Goal: Task Accomplishment & Management: Complete application form

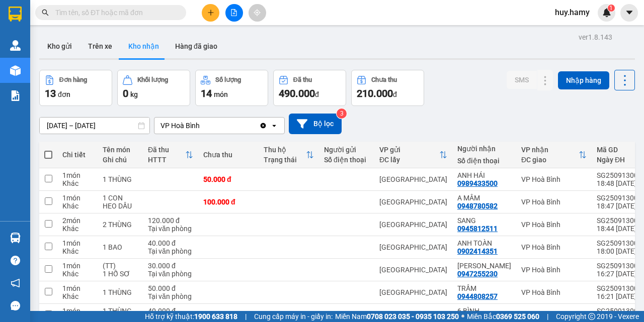
click at [49, 154] on span at bounding box center [48, 155] width 8 height 8
click at [48, 150] on input "checkbox" at bounding box center [48, 150] width 0 height 0
checkbox input "true"
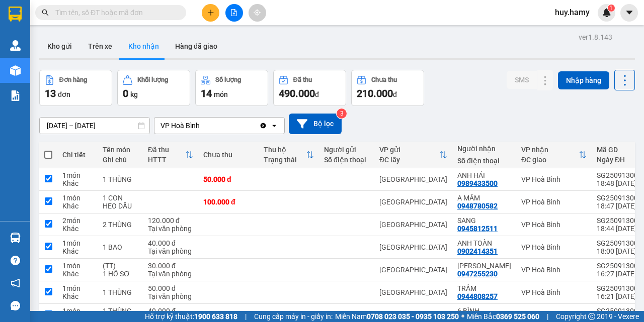
checkbox input "true"
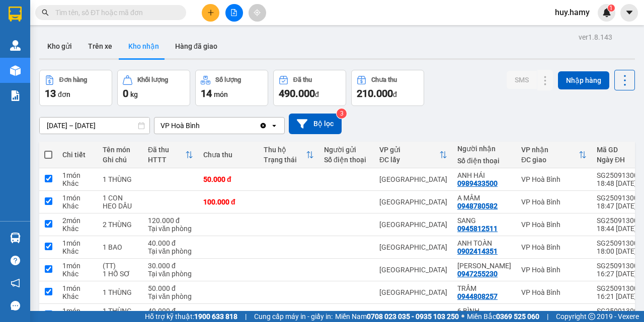
checkbox input "true"
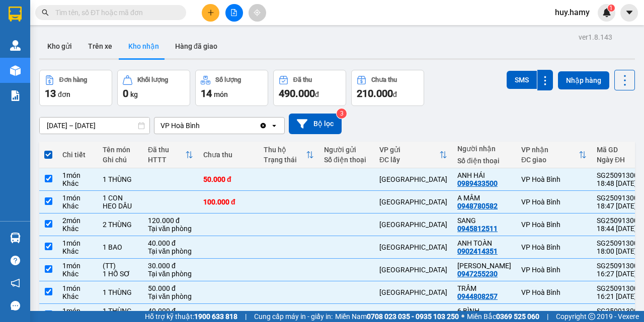
click at [47, 156] on span at bounding box center [48, 155] width 8 height 8
click at [48, 150] on input "checkbox" at bounding box center [48, 150] width 0 height 0
checkbox input "false"
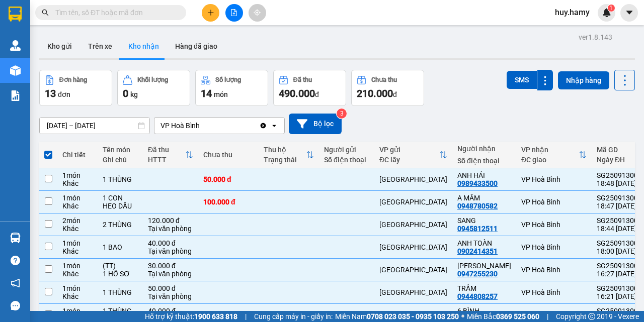
checkbox input "false"
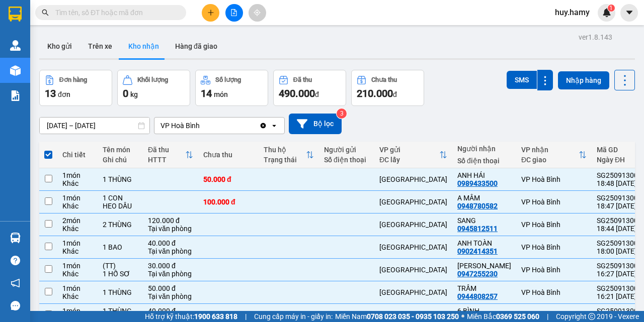
checkbox input "false"
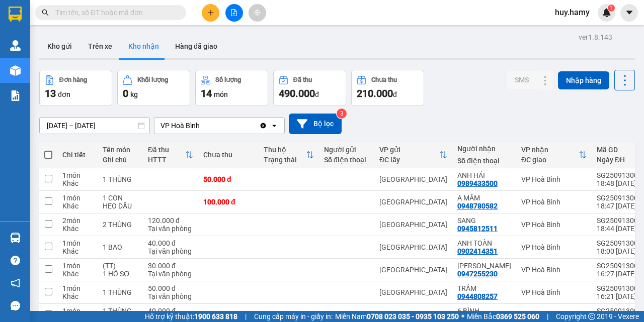
scroll to position [50, 0]
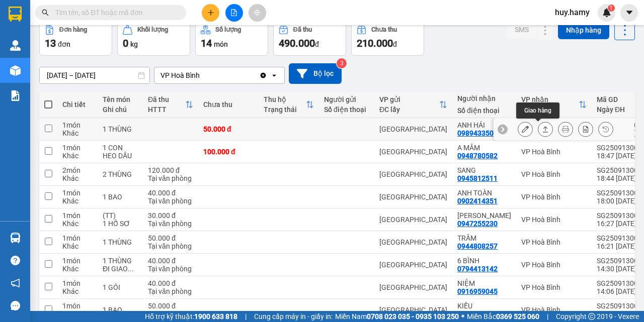
click at [521, 129] on icon at bounding box center [524, 129] width 7 height 7
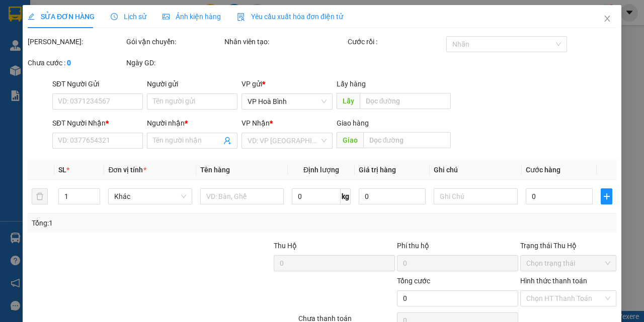
type input "0989433500"
type input "ANH HÁI"
type input "50.000"
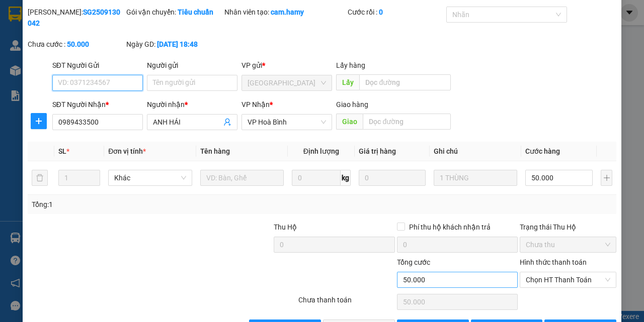
scroll to position [63, 0]
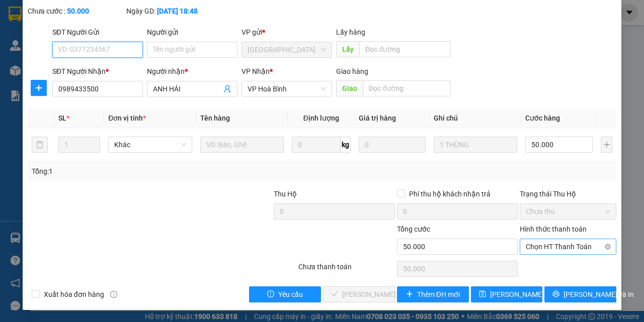
click at [534, 250] on span "Chọn HT Thanh Toán" at bounding box center [567, 246] width 84 height 15
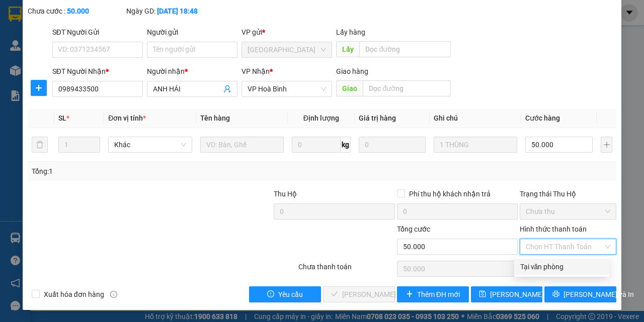
click at [542, 269] on div "Tại văn phòng" at bounding box center [561, 266] width 83 height 11
type input "0"
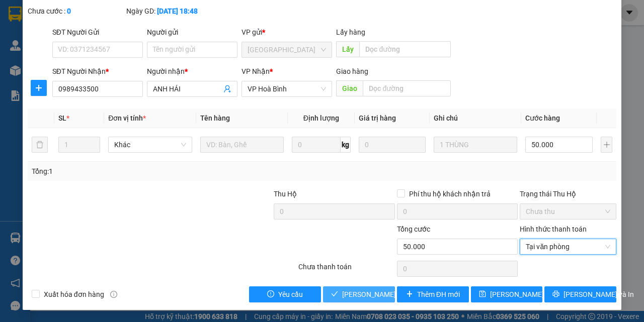
click at [354, 291] on span "[PERSON_NAME] và Giao hàng" at bounding box center [390, 294] width 97 height 11
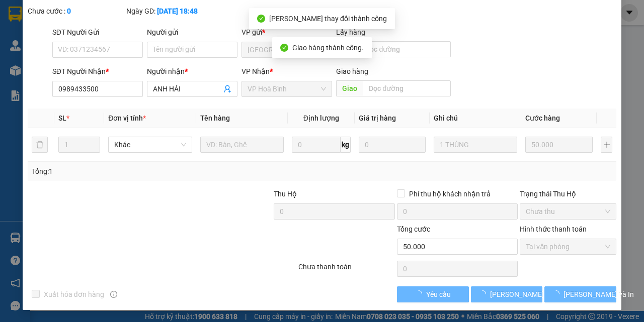
scroll to position [0, 0]
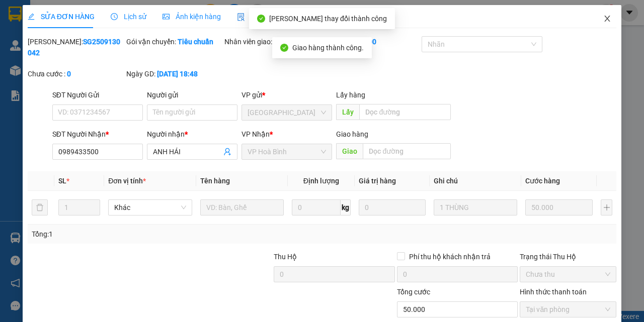
click at [603, 17] on icon "close" at bounding box center [607, 19] width 8 height 8
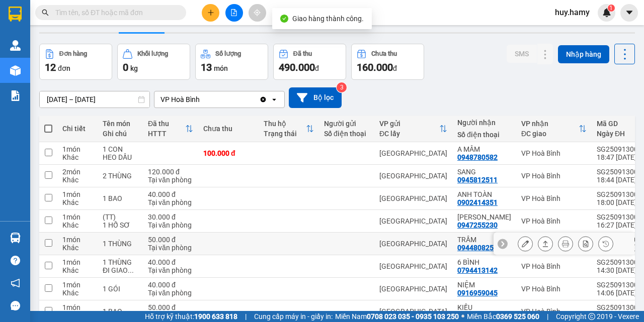
scroll to position [50, 0]
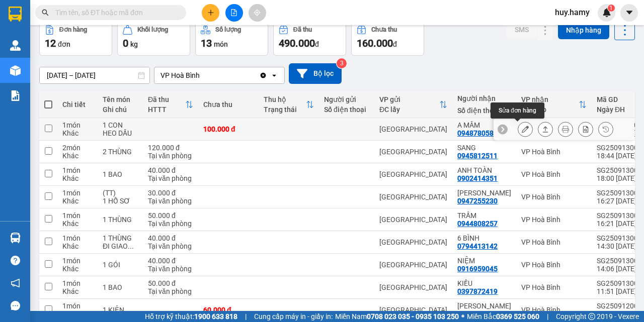
click at [521, 129] on icon at bounding box center [524, 129] width 7 height 7
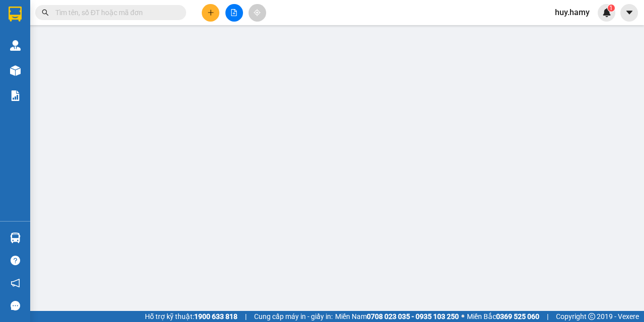
type input "0948780582"
type input "A MÂM"
type input "100.000"
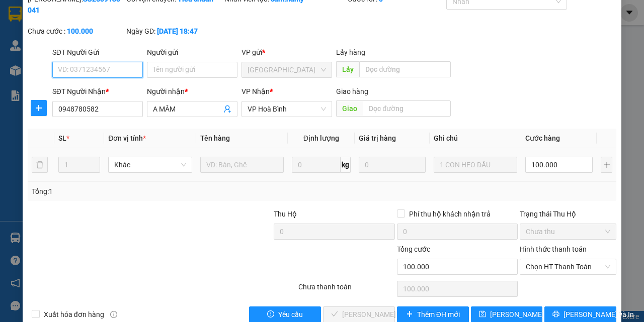
scroll to position [63, 0]
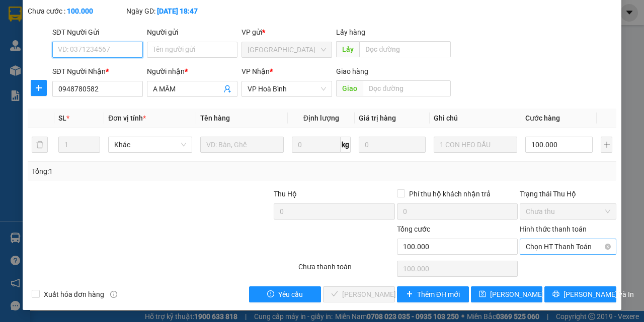
click at [525, 241] on span "Chọn HT Thanh Toán" at bounding box center [567, 246] width 84 height 15
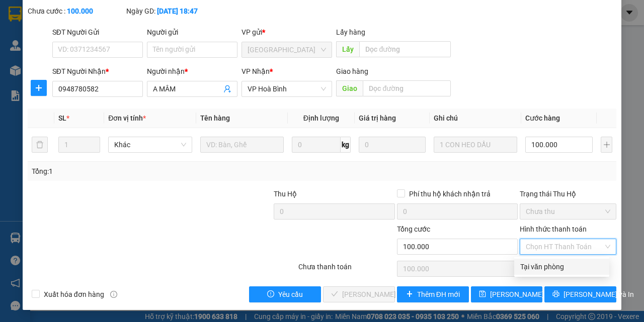
click at [532, 261] on div "Tại văn phòng" at bounding box center [561, 267] width 95 height 16
type input "0"
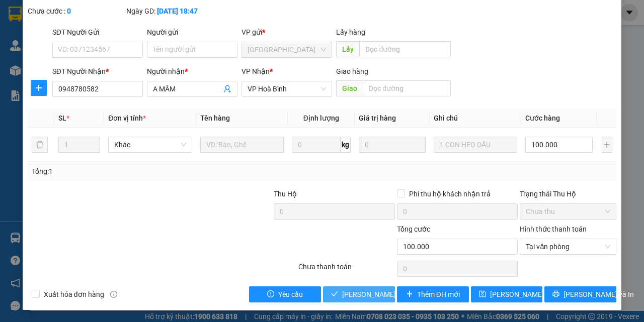
click at [358, 300] on span "[PERSON_NAME] và Giao hàng" at bounding box center [390, 294] width 97 height 11
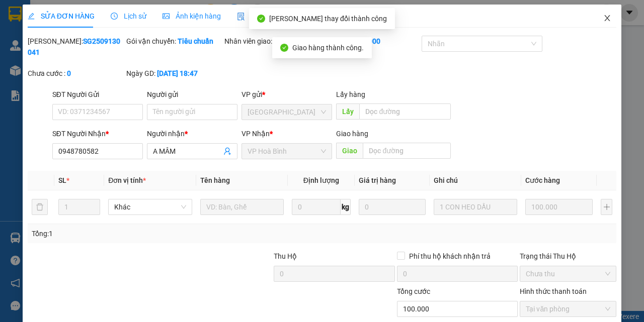
scroll to position [0, 0]
click at [603, 19] on icon "close" at bounding box center [607, 19] width 8 height 8
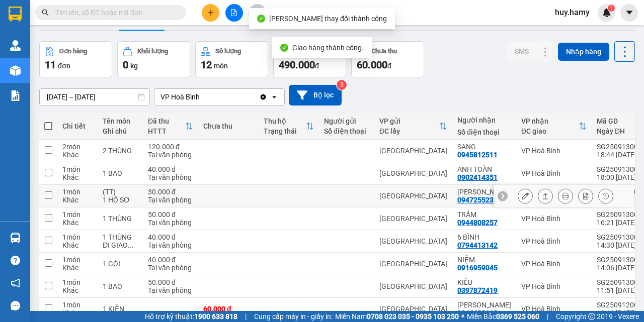
scroll to position [50, 0]
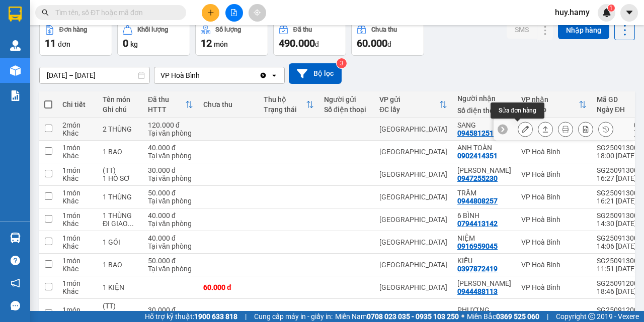
click at [521, 129] on icon at bounding box center [524, 129] width 7 height 7
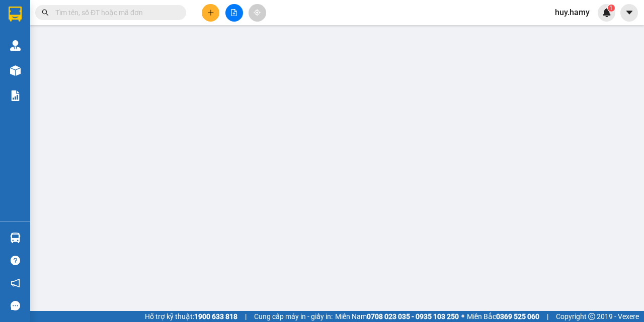
type input "0945812511"
type input "SANG"
type input "120.000"
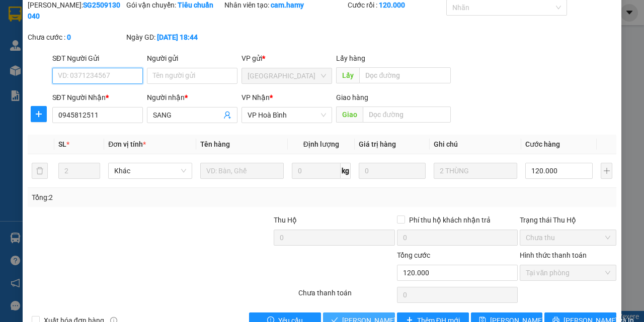
scroll to position [63, 0]
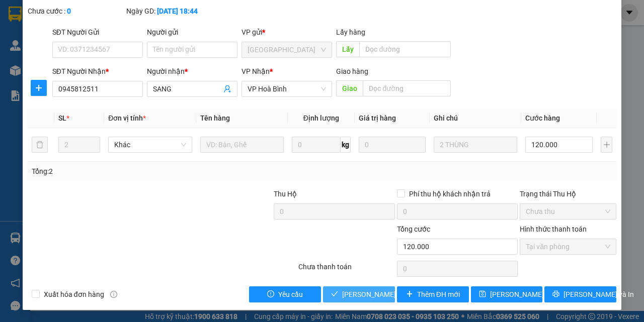
click at [356, 292] on span "[PERSON_NAME] và Giao hàng" at bounding box center [390, 294] width 97 height 11
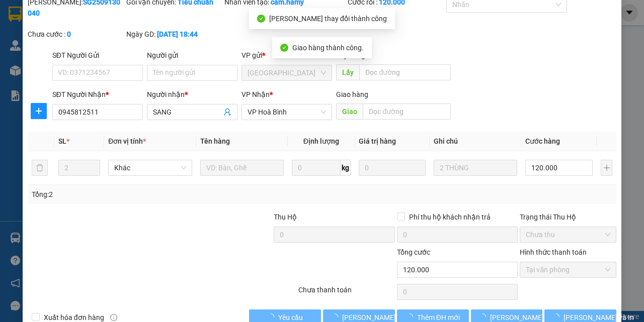
scroll to position [0, 0]
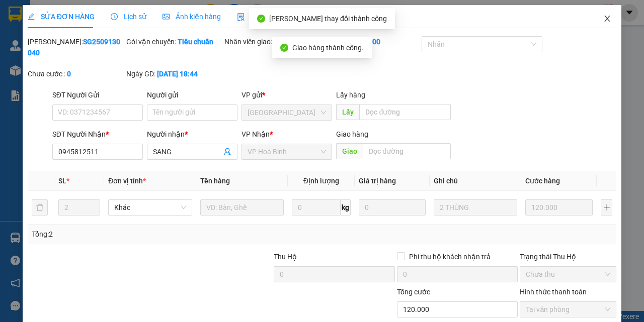
click at [603, 16] on icon "close" at bounding box center [607, 19] width 8 height 8
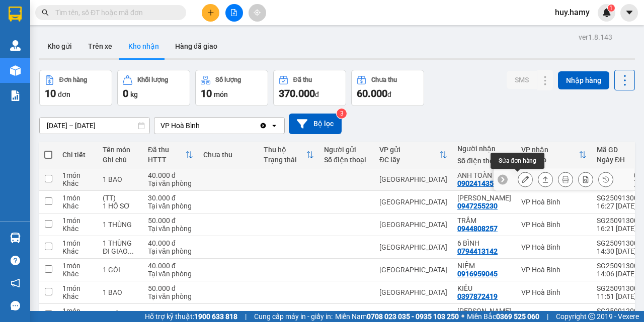
click at [521, 179] on icon at bounding box center [524, 179] width 7 height 7
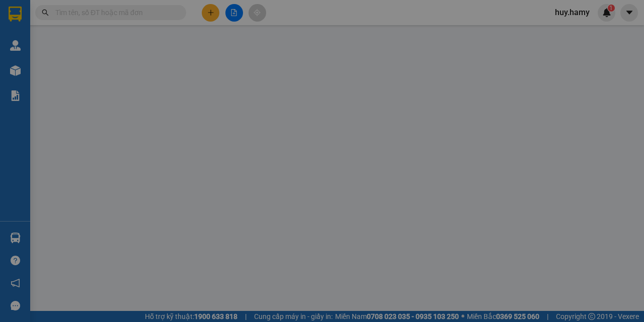
type input "0902414351"
type input "ANH TOÀN"
type input "40.000"
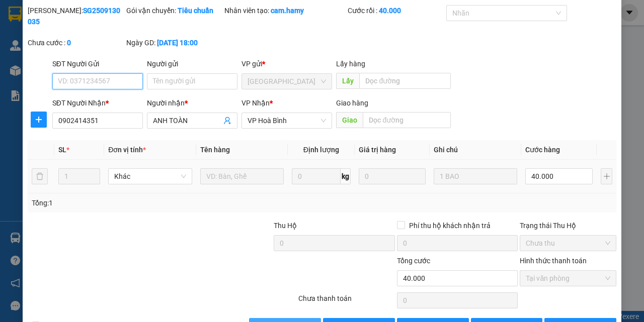
scroll to position [63, 0]
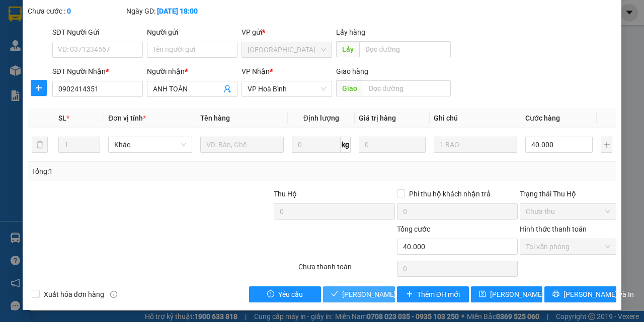
click at [353, 298] on span "[PERSON_NAME] và Giao hàng" at bounding box center [390, 294] width 97 height 11
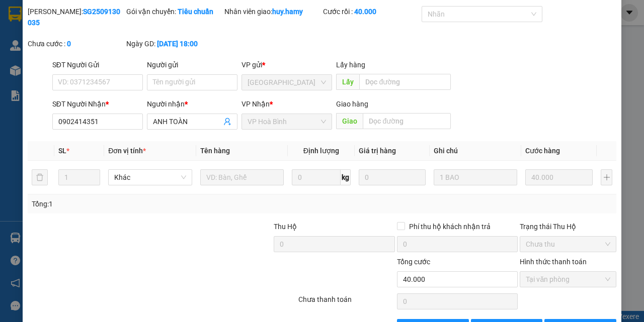
scroll to position [13, 0]
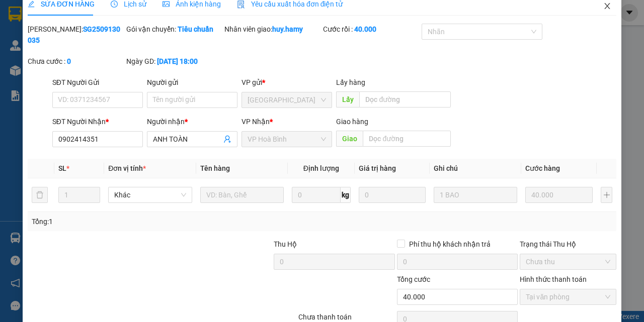
click at [603, 9] on icon "close" at bounding box center [607, 6] width 8 height 8
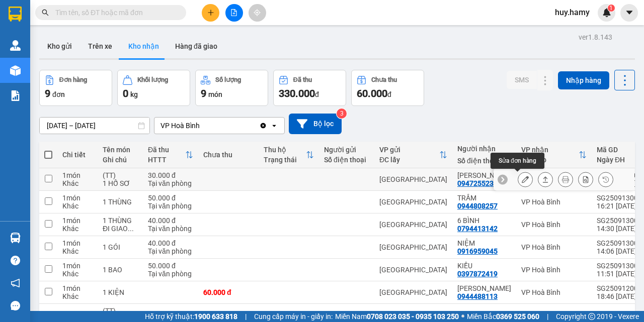
click at [518, 178] on button at bounding box center [525, 180] width 14 height 18
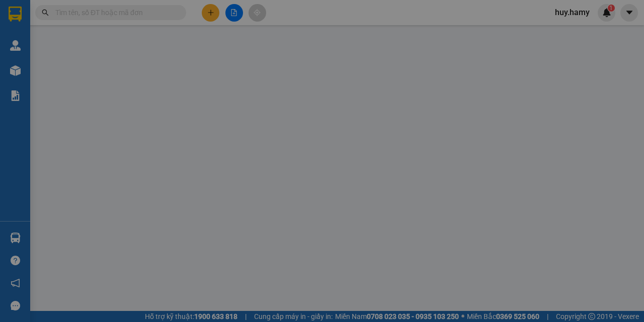
type input "0947255230"
type input "[PERSON_NAME]"
type input "30.000"
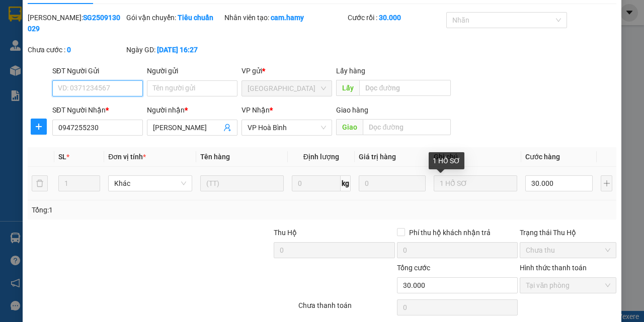
scroll to position [63, 0]
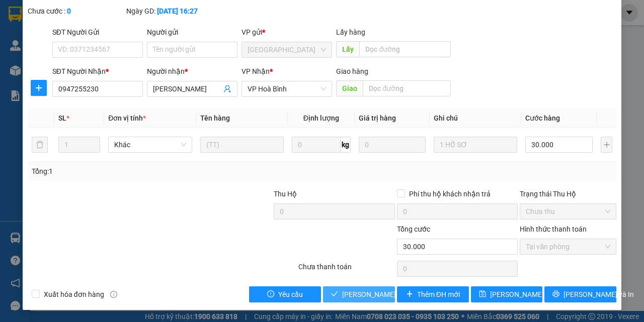
click at [336, 293] on button "[PERSON_NAME] và Giao hàng" at bounding box center [359, 295] width 72 height 16
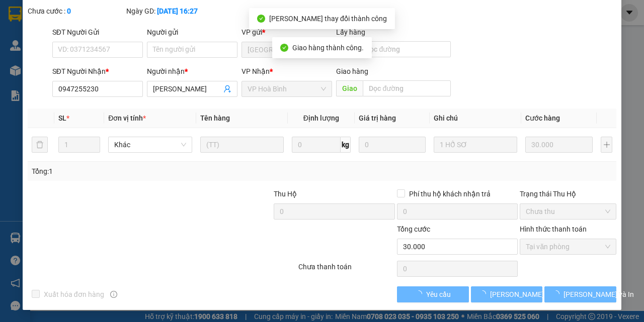
scroll to position [0, 0]
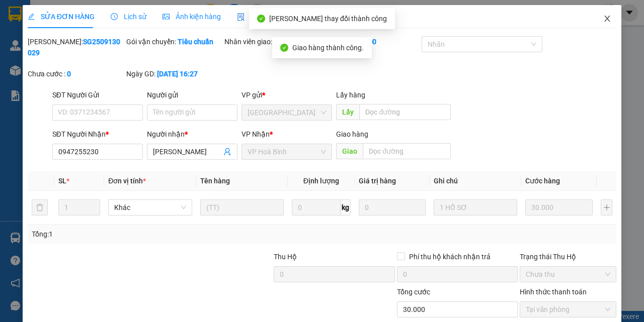
click at [599, 13] on span "Close" at bounding box center [607, 19] width 28 height 28
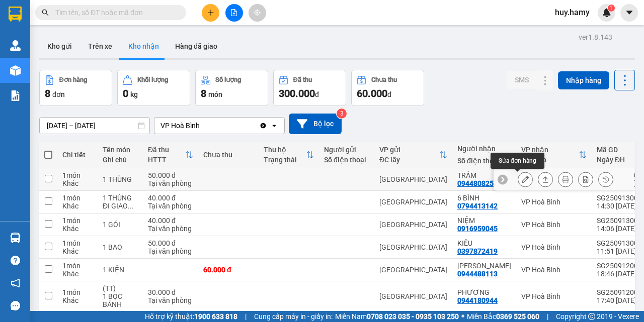
click at [518, 176] on button at bounding box center [525, 180] width 14 height 18
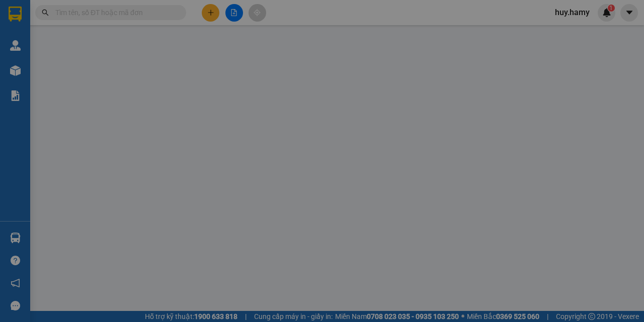
type input "0944808257"
type input "TRẦM"
type input "50.000"
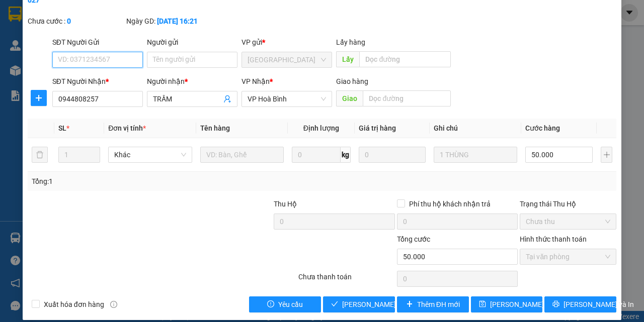
scroll to position [63, 0]
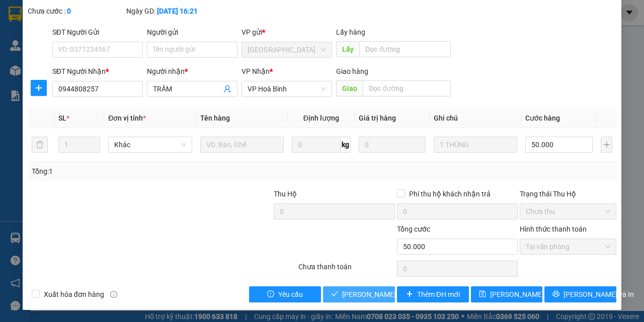
click at [372, 300] on span "[PERSON_NAME] và Giao hàng" at bounding box center [390, 294] width 97 height 11
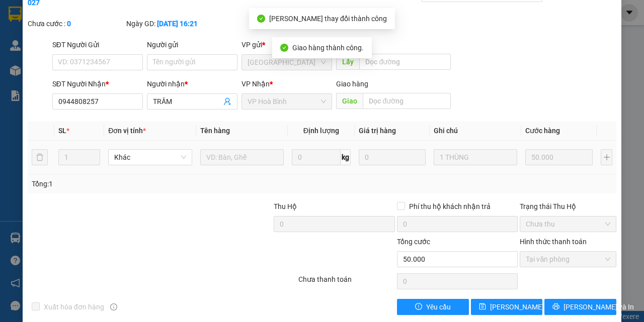
scroll to position [0, 0]
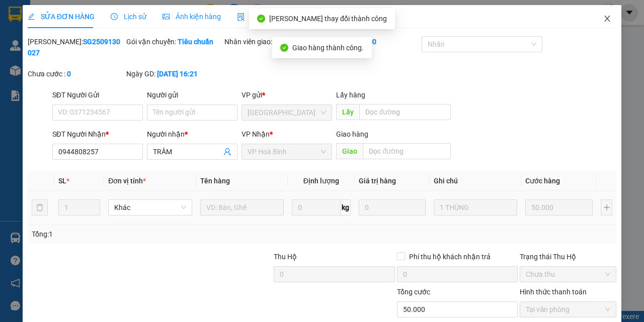
click at [603, 23] on icon "close" at bounding box center [607, 19] width 8 height 8
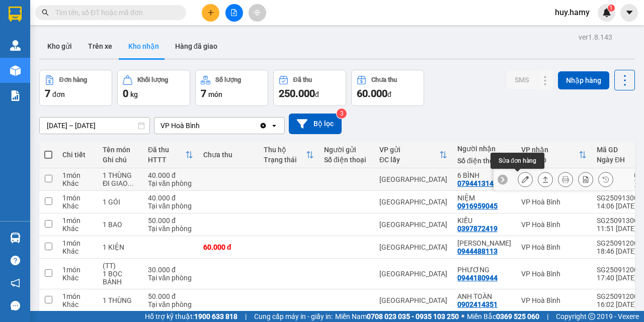
click at [518, 181] on button at bounding box center [525, 180] width 14 height 18
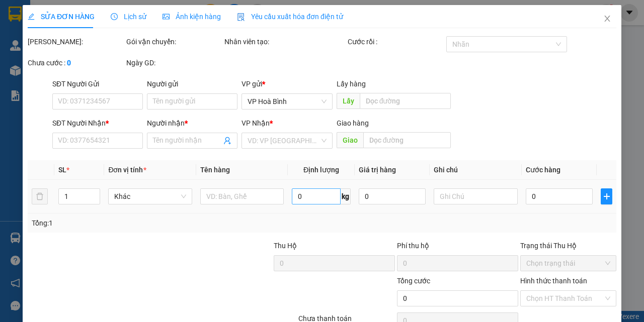
type input "0794413142"
type input "6 BÌNH"
type input "40.000"
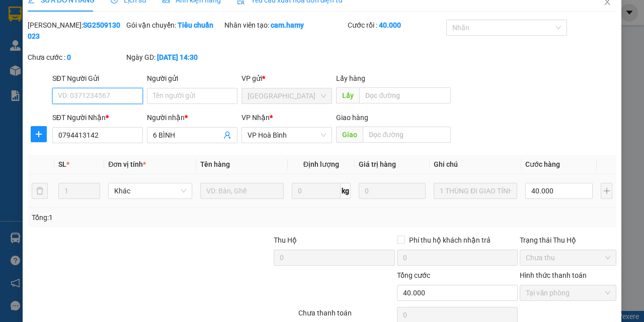
scroll to position [63, 0]
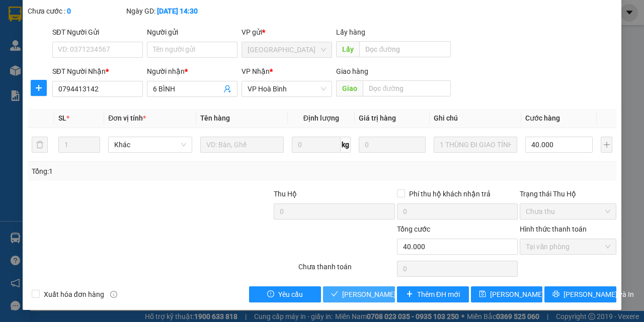
click at [377, 295] on span "[PERSON_NAME] và Giao hàng" at bounding box center [390, 294] width 97 height 11
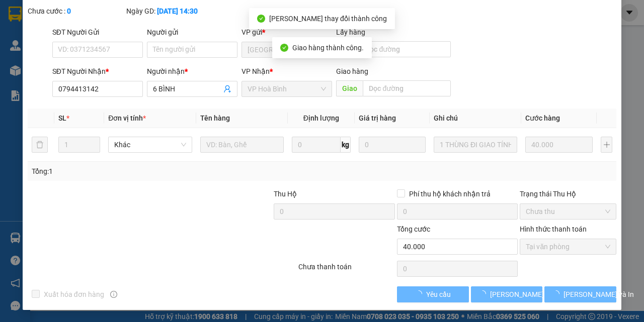
scroll to position [0, 0]
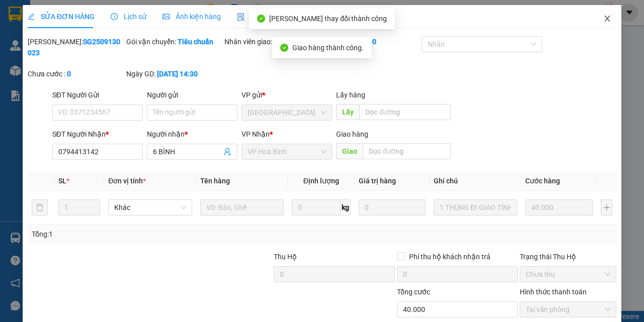
click at [604, 22] on icon "close" at bounding box center [607, 19] width 6 height 6
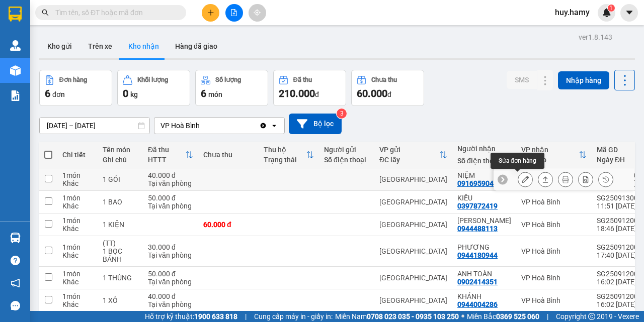
click at [521, 176] on icon at bounding box center [524, 179] width 7 height 7
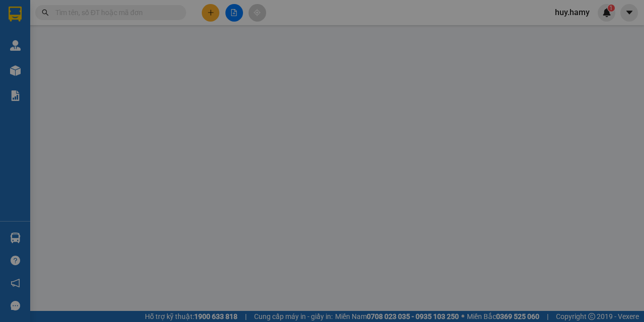
type input "0916959045"
type input "NIỆM"
type input "40.000"
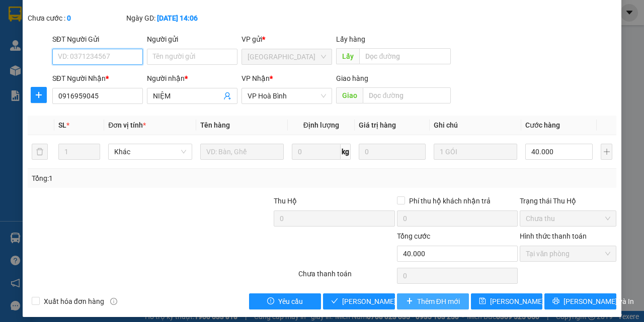
scroll to position [63, 0]
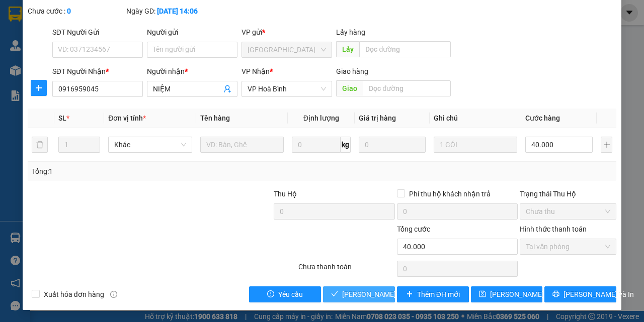
click at [363, 290] on span "[PERSON_NAME] và Giao hàng" at bounding box center [390, 294] width 97 height 11
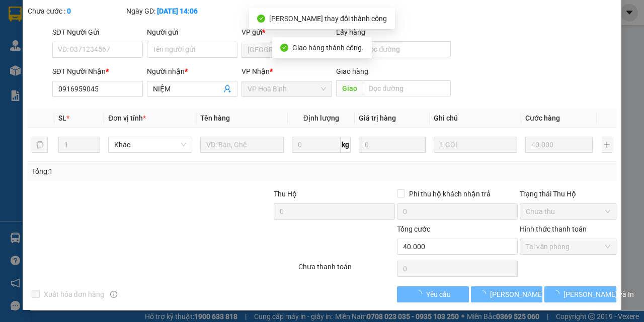
scroll to position [0, 0]
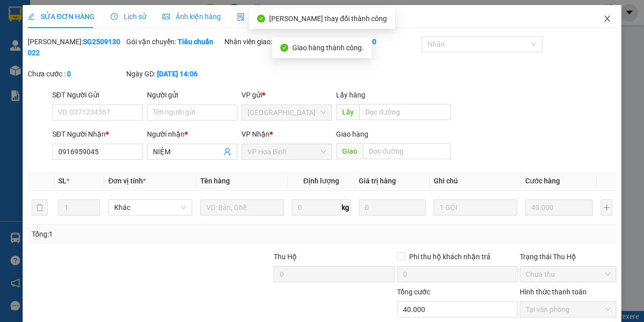
click at [603, 21] on icon "close" at bounding box center [607, 19] width 8 height 8
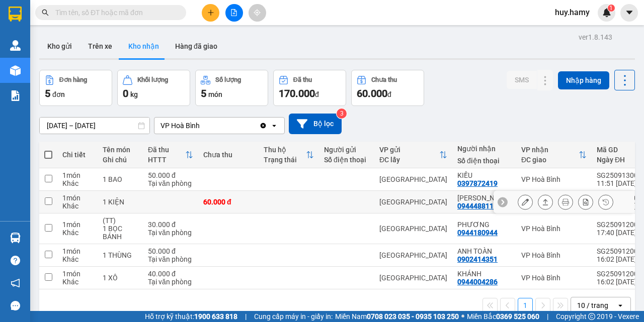
click at [521, 201] on icon at bounding box center [524, 202] width 7 height 7
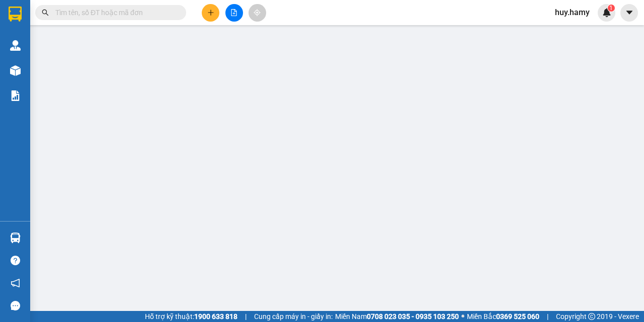
type input "0944488113"
type input "[PERSON_NAME]"
type input "60.000"
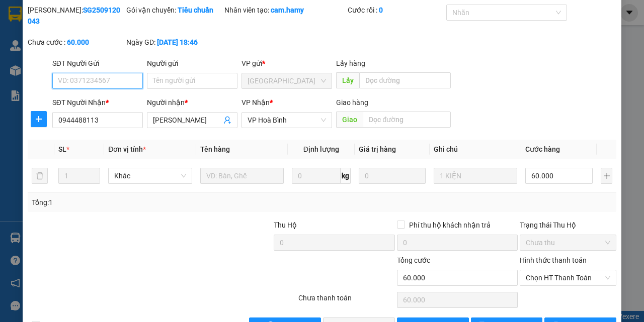
scroll to position [63, 0]
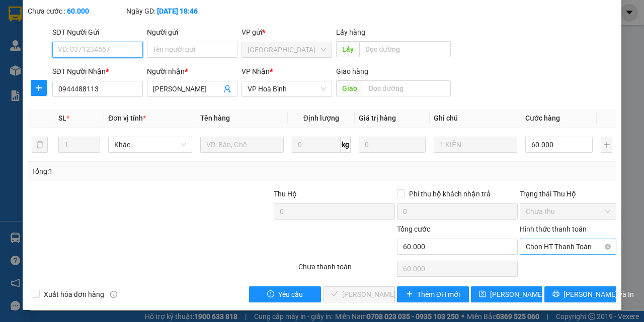
click at [558, 245] on span "Chọn HT Thanh Toán" at bounding box center [567, 246] width 84 height 15
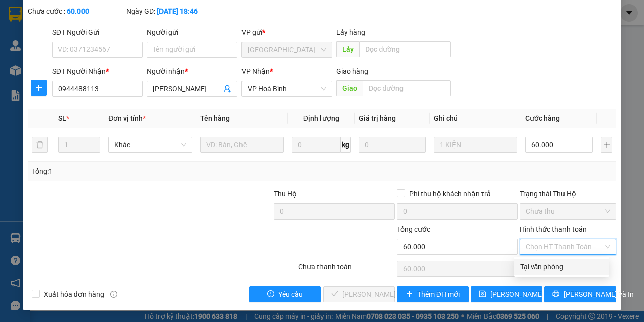
drag, startPoint x: 547, startPoint y: 264, endPoint x: 325, endPoint y: 282, distance: 222.9
click at [547, 264] on div "Tại văn phòng" at bounding box center [561, 266] width 83 height 11
type input "0"
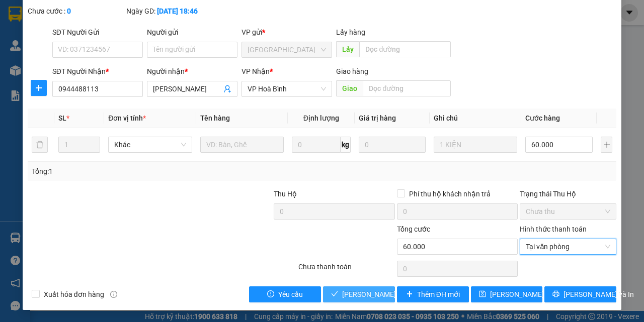
click at [351, 293] on span "[PERSON_NAME] và Giao hàng" at bounding box center [390, 294] width 97 height 11
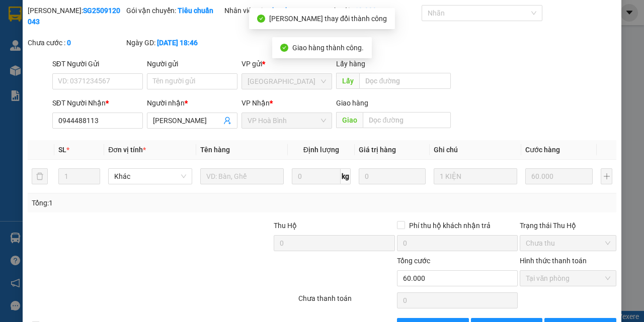
scroll to position [0, 0]
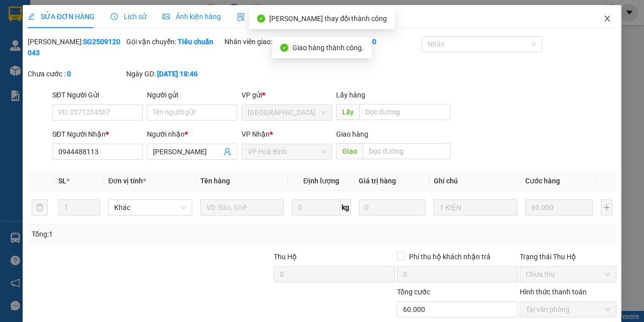
click at [601, 15] on span "Close" at bounding box center [607, 19] width 28 height 28
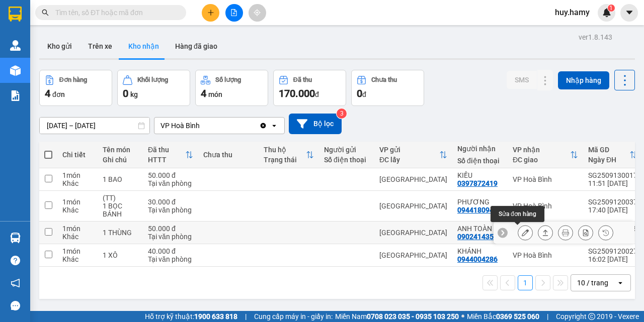
click at [518, 232] on button at bounding box center [525, 233] width 14 height 18
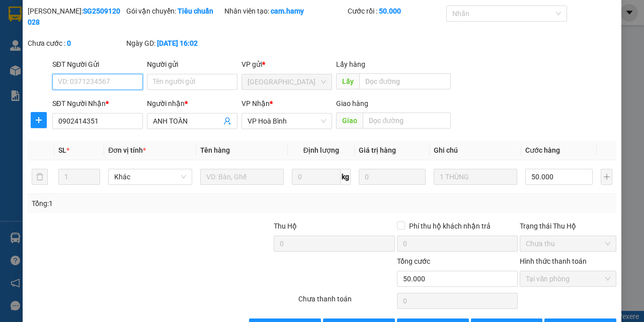
scroll to position [63, 0]
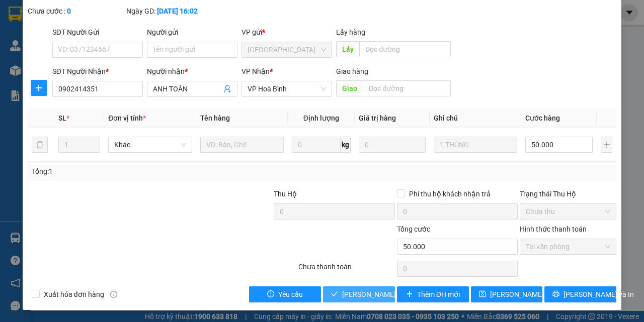
click at [356, 294] on span "[PERSON_NAME] và Giao hàng" at bounding box center [390, 294] width 97 height 11
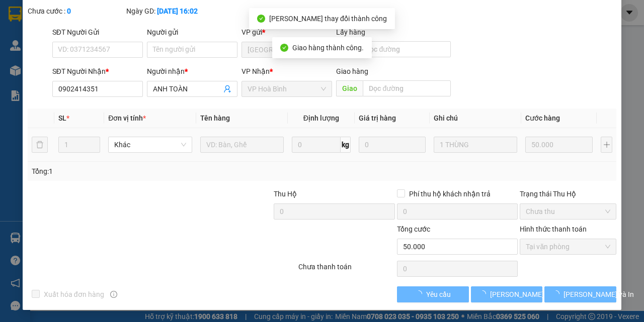
scroll to position [0, 0]
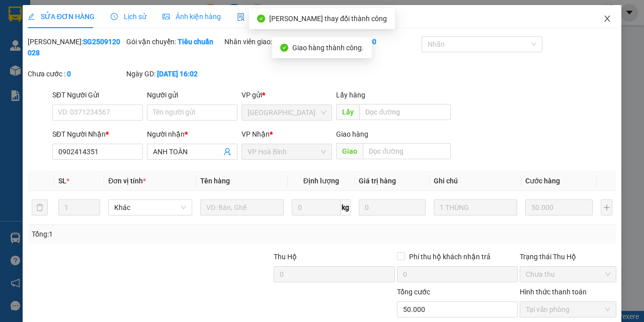
click at [604, 22] on icon "close" at bounding box center [607, 19] width 6 height 6
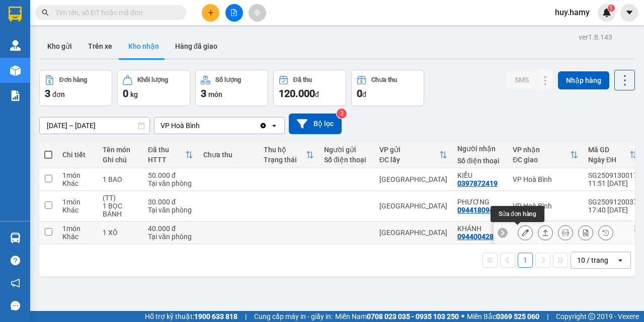
click at [521, 234] on icon at bounding box center [524, 232] width 7 height 7
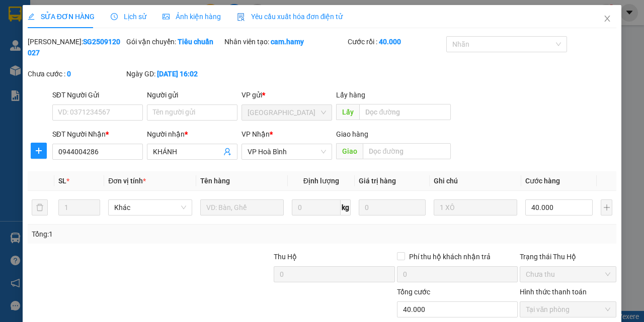
type input "0944004286"
type input "KHÁNH"
type input "40.000"
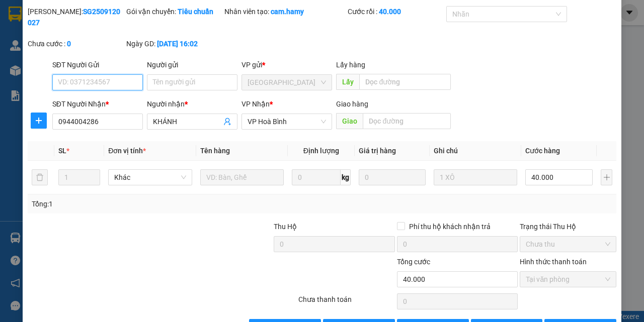
scroll to position [63, 0]
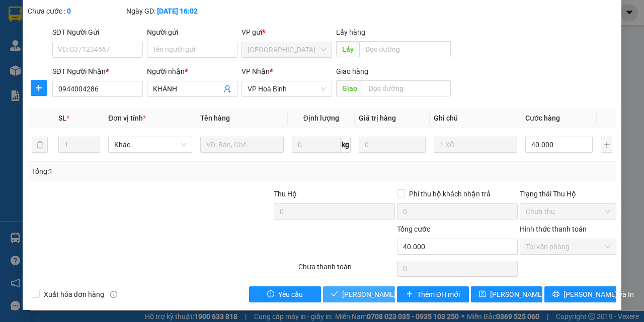
click at [342, 299] on span "[PERSON_NAME] và Giao hàng" at bounding box center [390, 294] width 97 height 11
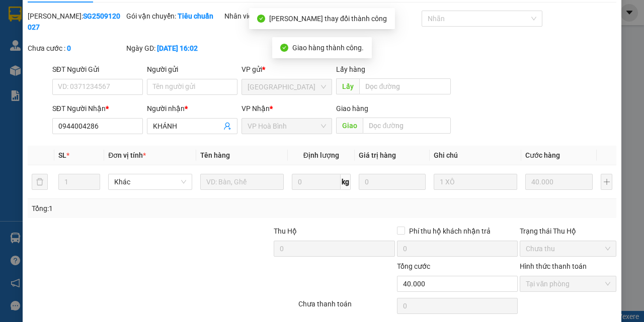
scroll to position [0, 0]
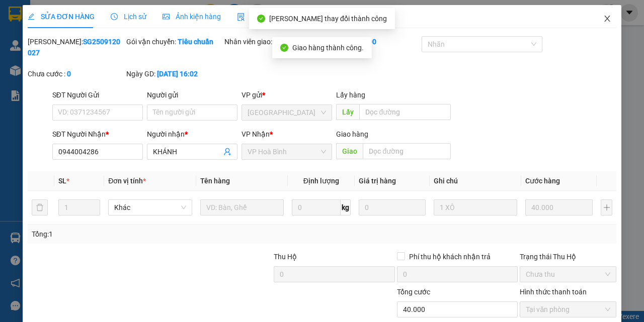
click at [603, 19] on icon "close" at bounding box center [607, 19] width 8 height 8
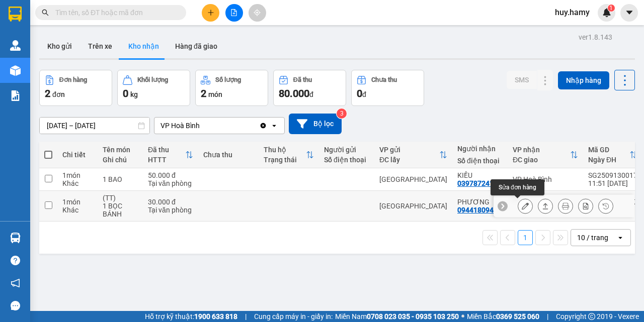
click at [521, 207] on icon at bounding box center [524, 206] width 7 height 7
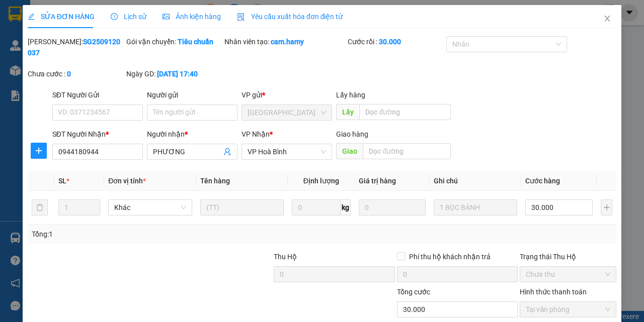
type input "0944180944"
type input "PHƯƠNG"
type input "30.000"
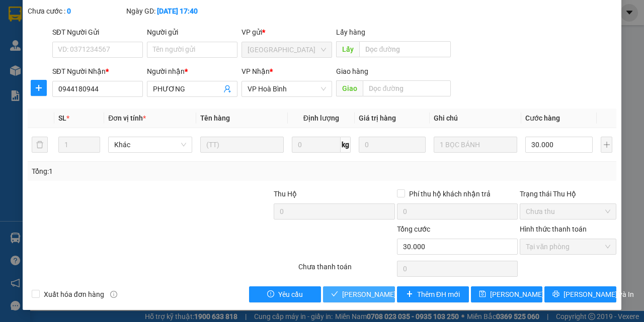
click at [359, 294] on span "[PERSON_NAME] và Giao hàng" at bounding box center [390, 294] width 97 height 11
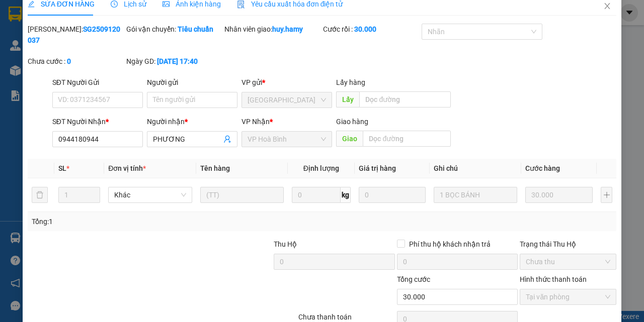
scroll to position [0, 0]
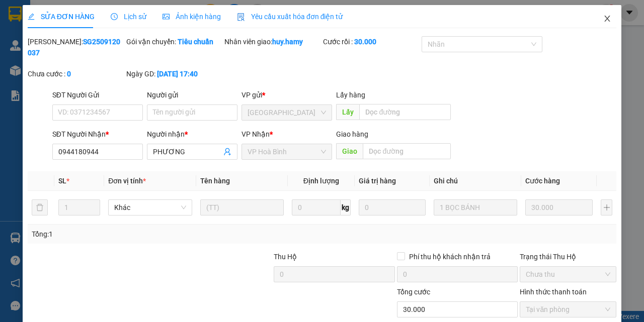
click at [603, 16] on icon "close" at bounding box center [607, 19] width 8 height 8
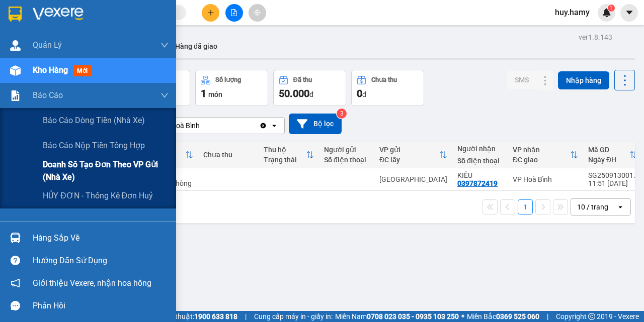
click at [83, 162] on span "Doanh số tạo đơn theo VP gửi (nhà xe)" at bounding box center [106, 170] width 126 height 25
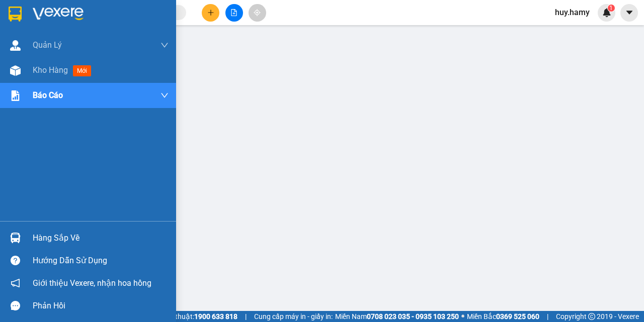
click at [66, 229] on div "Hàng sắp về" at bounding box center [88, 238] width 176 height 23
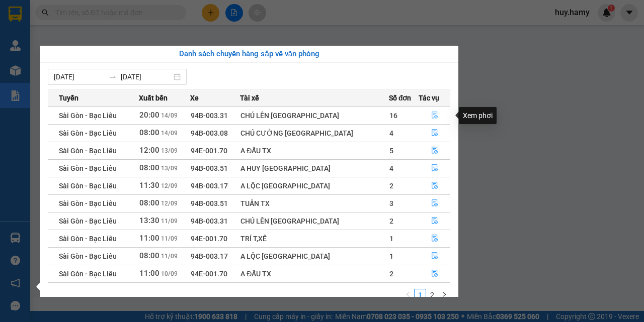
click at [434, 115] on button "button" at bounding box center [434, 116] width 31 height 16
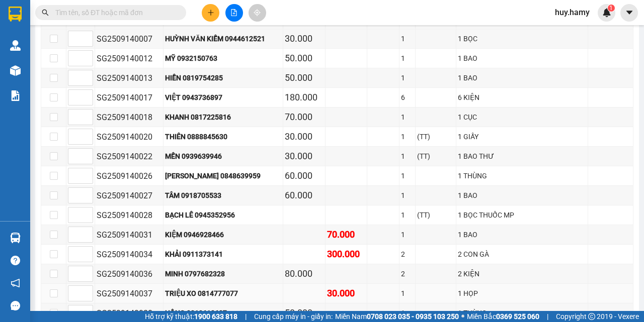
scroll to position [151, 0]
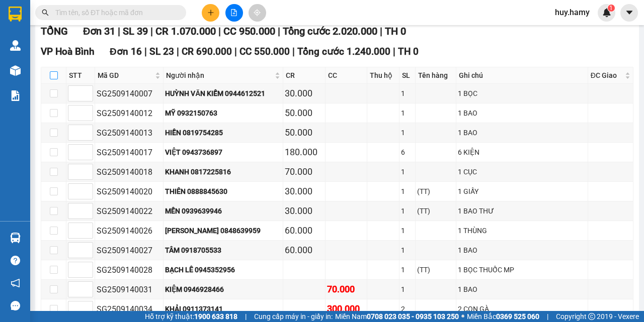
click at [52, 72] on input "checkbox" at bounding box center [54, 75] width 8 height 8
checkbox input "true"
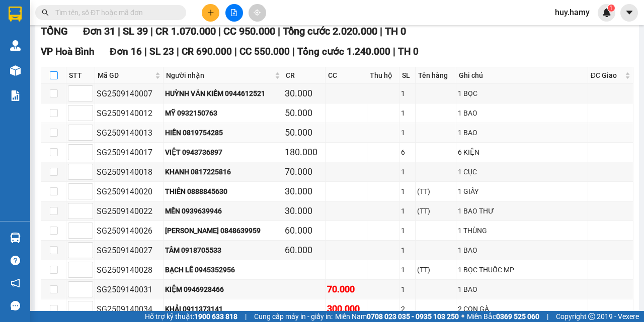
checkbox input "true"
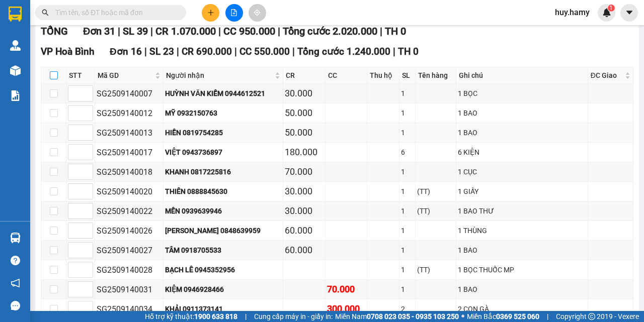
checkbox input "true"
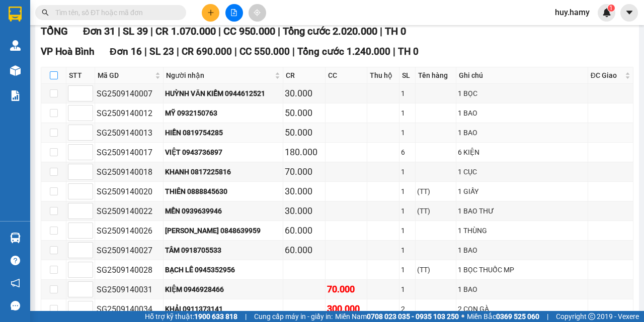
checkbox input "true"
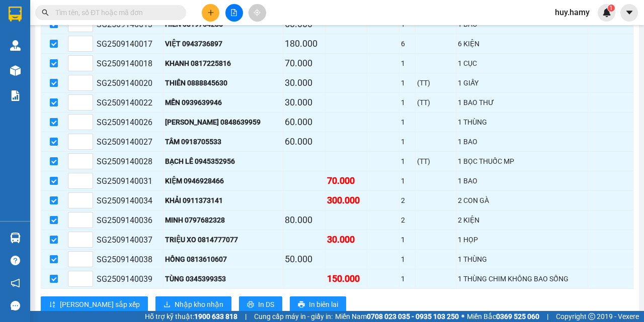
scroll to position [352, 0]
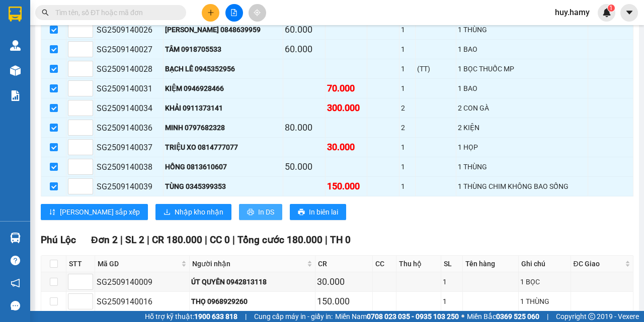
click at [247, 215] on icon "printer" at bounding box center [250, 212] width 7 height 7
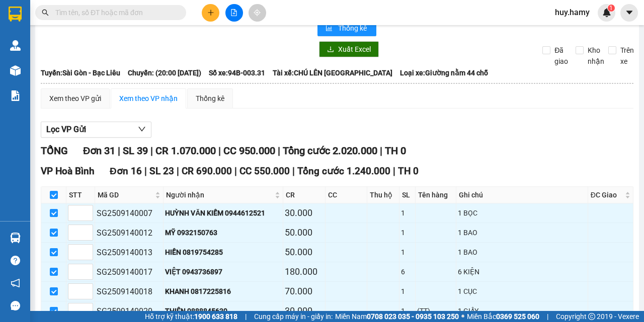
scroll to position [0, 0]
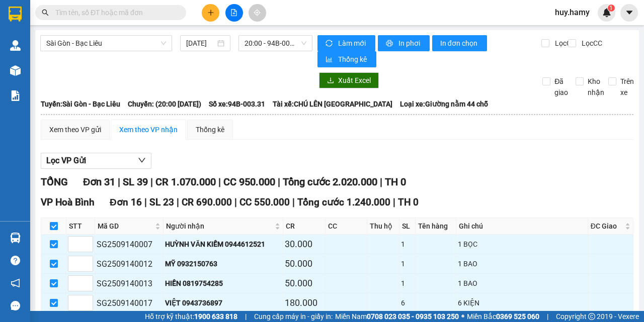
click at [53, 224] on input "checkbox" at bounding box center [54, 226] width 8 height 8
checkbox input "false"
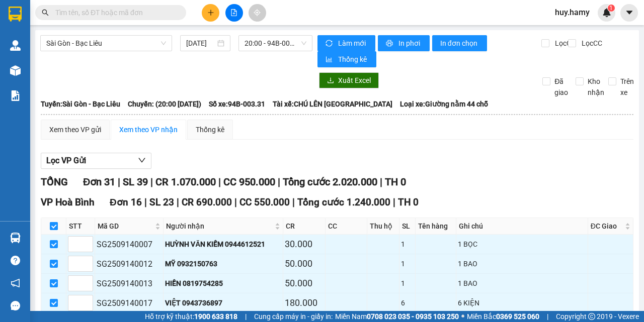
checkbox input "false"
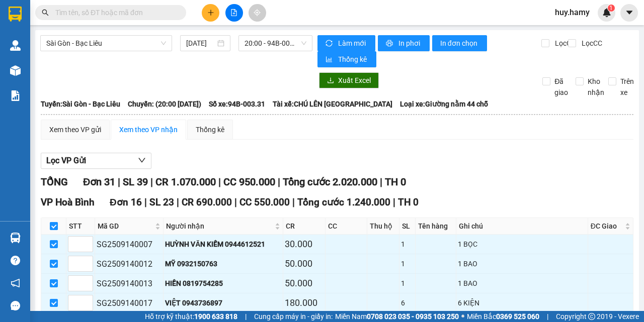
checkbox input "false"
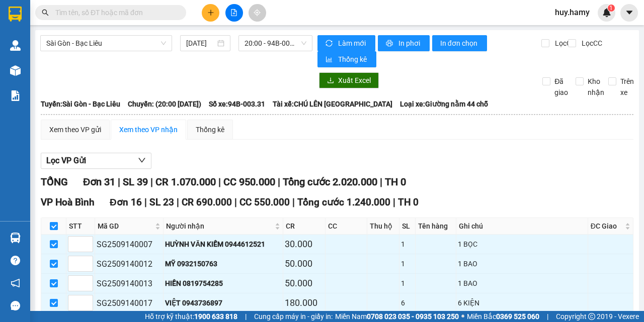
checkbox input "false"
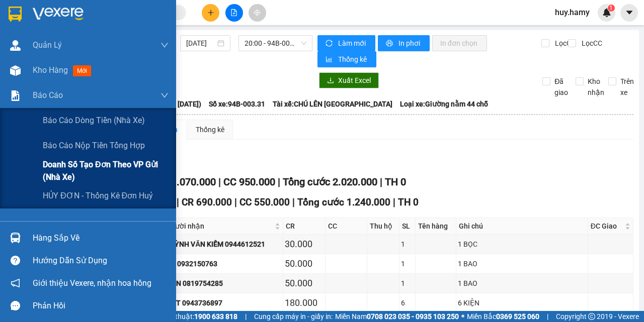
click at [102, 164] on span "Doanh số tạo đơn theo VP gửi (nhà xe)" at bounding box center [106, 170] width 126 height 25
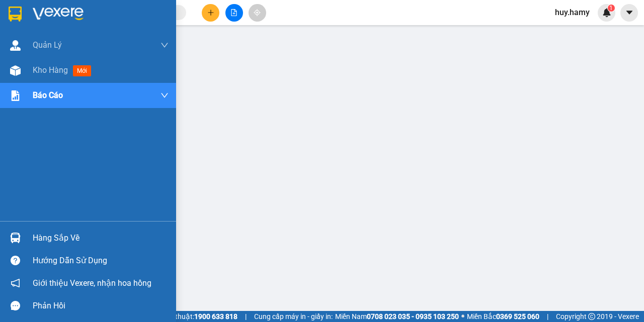
click at [58, 241] on div "Hàng sắp về" at bounding box center [101, 238] width 136 height 15
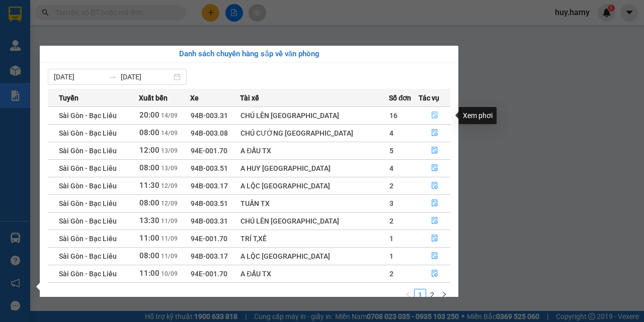
click at [431, 115] on icon "file-done" at bounding box center [434, 115] width 6 height 7
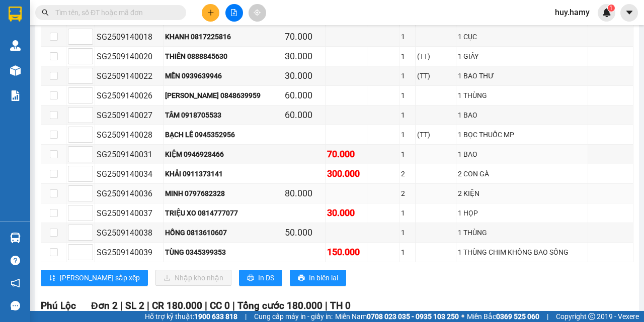
scroll to position [302, 0]
